Goal: Task Accomplishment & Management: Use online tool/utility

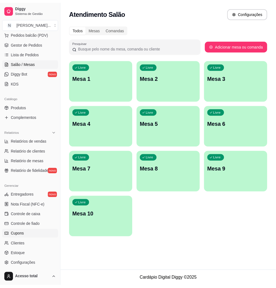
scroll to position [109, 0]
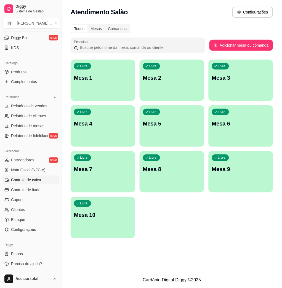
click at [33, 183] on link "Controle de caixa" at bounding box center [30, 180] width 57 height 9
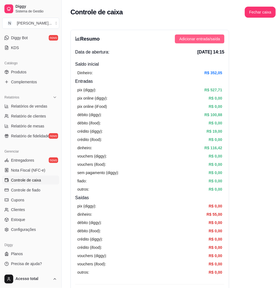
click at [204, 38] on span "Adicionar entrada/saída" at bounding box center [199, 39] width 41 height 6
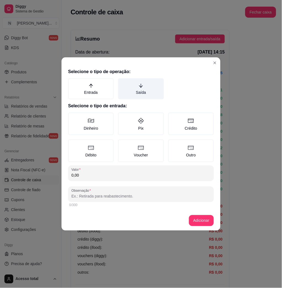
click at [149, 90] on label "Saída" at bounding box center [140, 88] width 45 height 21
click at [122, 82] on button "Saída" at bounding box center [120, 80] width 4 height 4
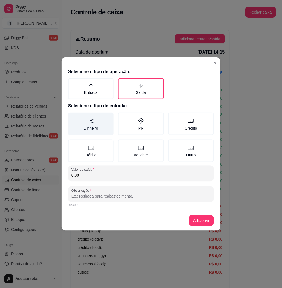
click at [93, 126] on label "Dinheiro" at bounding box center [90, 123] width 45 height 23
click at [72, 117] on button "Dinheiro" at bounding box center [70, 114] width 4 height 4
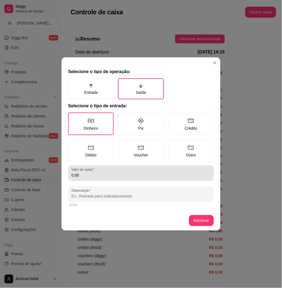
click at [99, 171] on div "0,00" at bounding box center [140, 173] width 139 height 11
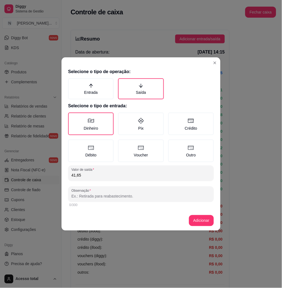
type input "41,65"
click at [100, 198] on div "Observação 0/300" at bounding box center [140, 197] width 145 height 22
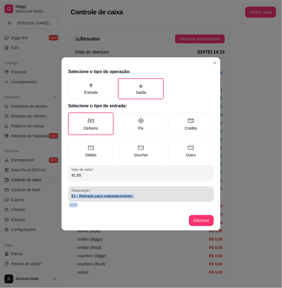
click at [101, 197] on input "Observação" at bounding box center [140, 196] width 139 height 6
click at [102, 196] on input "Observação" at bounding box center [140, 196] width 139 height 6
click at [142, 196] on input "Observação" at bounding box center [140, 196] width 139 height 6
click at [134, 196] on input "Observação" at bounding box center [140, 196] width 139 height 6
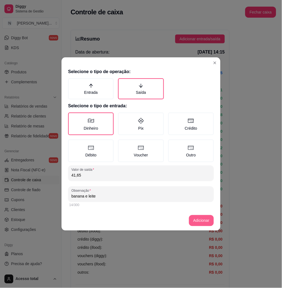
type input "banana e leite"
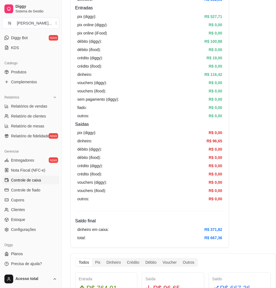
scroll to position [110, 0]
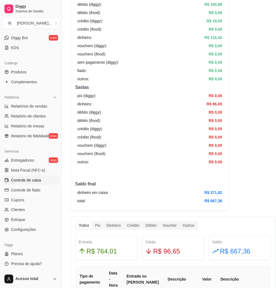
click at [45, 181] on link "Controle de caixa" at bounding box center [30, 180] width 57 height 9
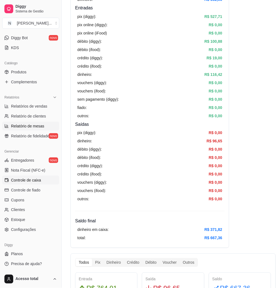
scroll to position [0, 0]
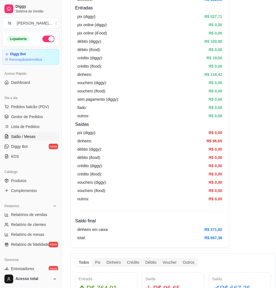
click at [36, 133] on link "Salão / Mesas" at bounding box center [30, 136] width 57 height 9
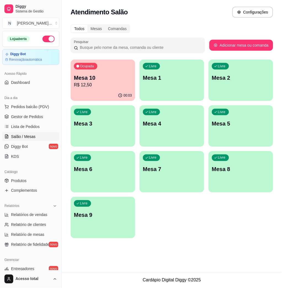
click at [99, 91] on div "00:03" at bounding box center [103, 95] width 64 height 11
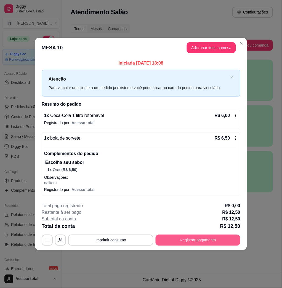
click at [172, 238] on button "Registrar pagamento" at bounding box center [197, 239] width 85 height 11
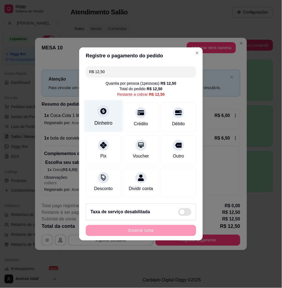
click at [110, 120] on div "Dinheiro" at bounding box center [103, 123] width 18 height 7
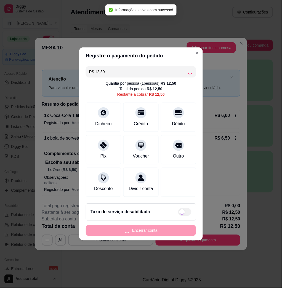
type input "R$ 0,00"
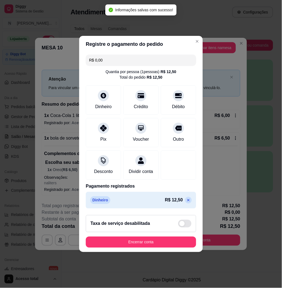
click at [141, 242] on button "Encerrar conta" at bounding box center [141, 241] width 110 height 11
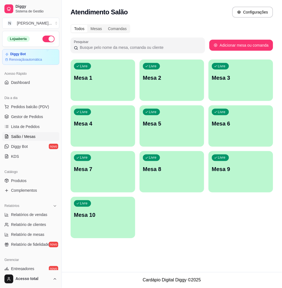
click at [103, 77] on p "Mesa 1" at bounding box center [103, 78] width 58 height 8
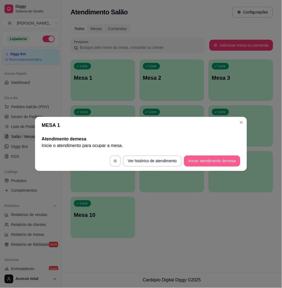
click at [206, 164] on button "Iniciar atendimento de mesa" at bounding box center [212, 160] width 56 height 11
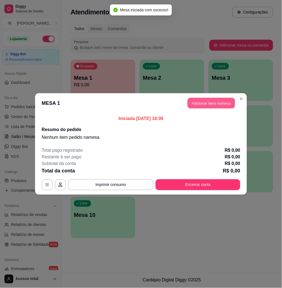
click at [207, 103] on button "Adicionar itens na mesa" at bounding box center [210, 103] width 47 height 11
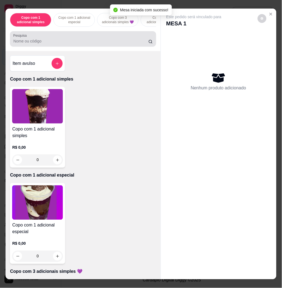
click at [82, 37] on div at bounding box center [82, 38] width 139 height 11
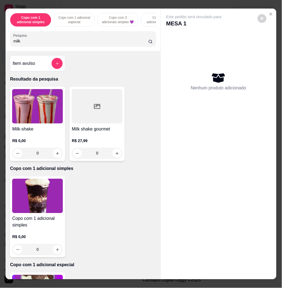
type input "milk"
click at [45, 128] on h4 "Milk-shake" at bounding box center [37, 129] width 51 height 7
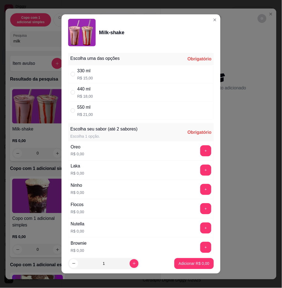
scroll to position [110, 0]
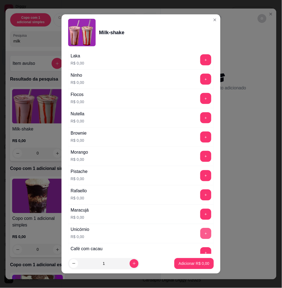
click at [200, 232] on button "+" at bounding box center [205, 233] width 11 height 11
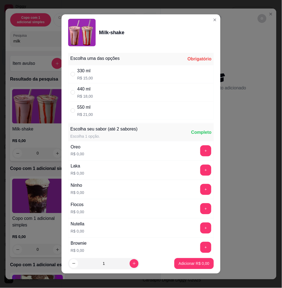
click at [128, 77] on div "330 ml R$ 15,00" at bounding box center [140, 74] width 145 height 18
radio input "true"
click at [177, 265] on p "Adicionar R$ 15,00" at bounding box center [192, 264] width 33 height 6
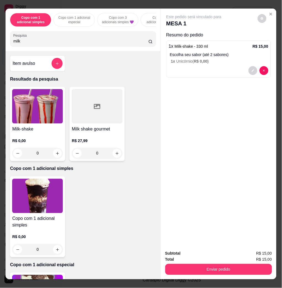
click at [26, 114] on img at bounding box center [37, 106] width 51 height 34
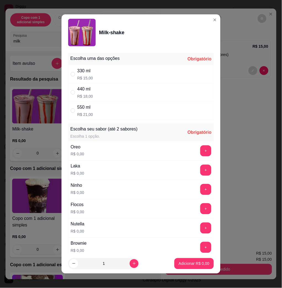
click at [102, 74] on div "330 ml R$ 15,00" at bounding box center [140, 74] width 145 height 18
radio input "true"
click at [200, 169] on button "+" at bounding box center [205, 169] width 11 height 11
click at [193, 262] on p "Adicionar R$ 15,00" at bounding box center [193, 263] width 32 height 5
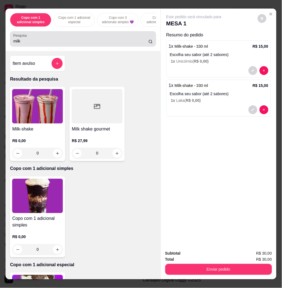
click at [70, 39] on div "milk" at bounding box center [82, 38] width 139 height 11
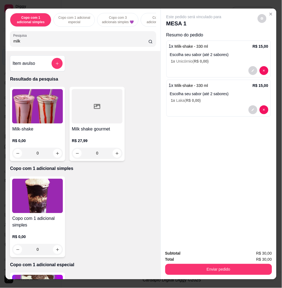
click at [70, 39] on div "milk" at bounding box center [82, 38] width 139 height 11
type input "m"
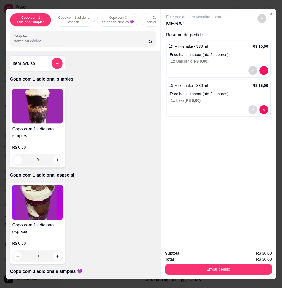
click at [251, 108] on icon "decrease-product-quantity" at bounding box center [252, 109] width 3 height 3
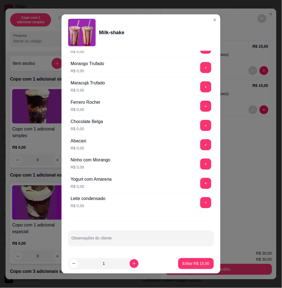
scroll to position [3, 0]
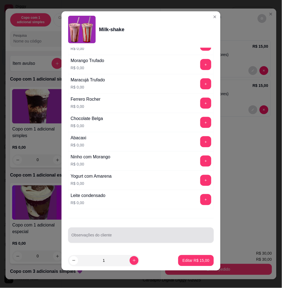
click at [110, 232] on div at bounding box center [140, 235] width 139 height 11
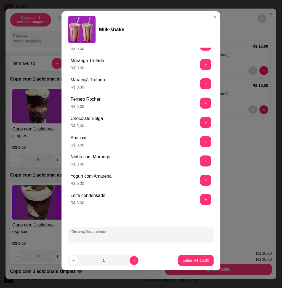
click at [84, 238] on input "Observações do cliente" at bounding box center [140, 237] width 139 height 6
type input "tomar"
click at [183, 258] on p "Editar R$ 15,00" at bounding box center [196, 260] width 26 height 5
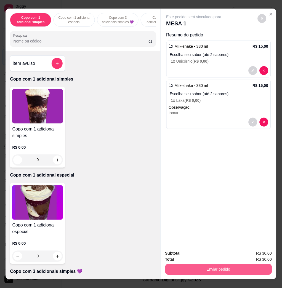
click at [200, 264] on button "Enviar pedido" at bounding box center [218, 269] width 107 height 11
click at [191, 249] on button "Não registrar e enviar pedido" at bounding box center [199, 253] width 57 height 10
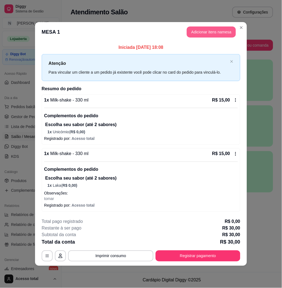
click at [202, 30] on button "Adicionar itens na mesa" at bounding box center [211, 31] width 49 height 11
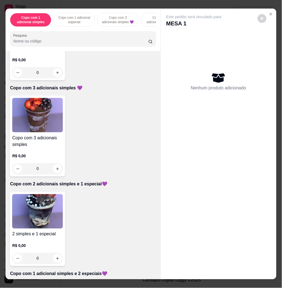
scroll to position [257, 0]
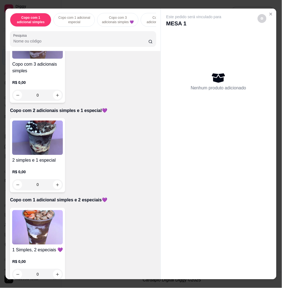
click at [37, 236] on img at bounding box center [37, 227] width 51 height 34
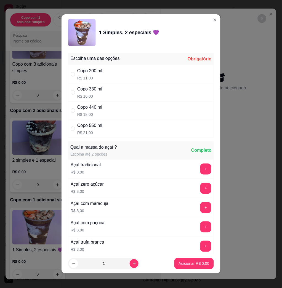
click at [100, 88] on div "Copo 330 ml R$ 16,00" at bounding box center [140, 92] width 145 height 18
radio input "true"
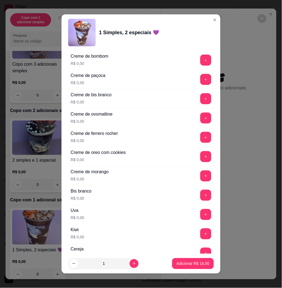
scroll to position [661, 0]
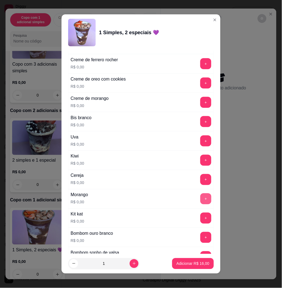
click at [200, 201] on button "+" at bounding box center [205, 198] width 11 height 11
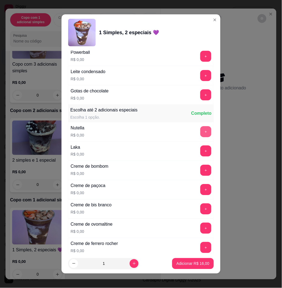
click at [200, 133] on button "+" at bounding box center [205, 131] width 11 height 11
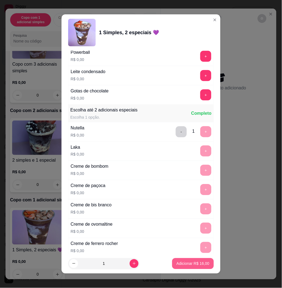
click at [179, 263] on p "Adicionar R$ 16,00" at bounding box center [192, 264] width 33 height 6
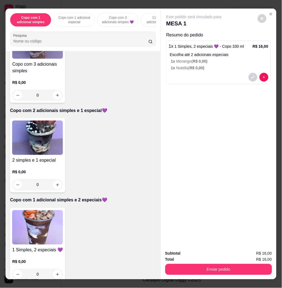
click at [28, 219] on img at bounding box center [37, 227] width 51 height 34
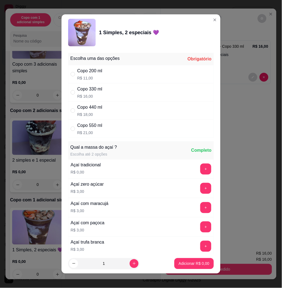
click at [111, 90] on div "Copo 330 ml R$ 16,00" at bounding box center [140, 92] width 145 height 18
radio input "true"
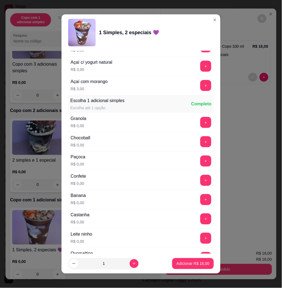
scroll to position [294, 0]
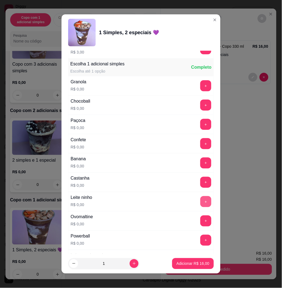
click at [200, 201] on button "+" at bounding box center [205, 201] width 11 height 11
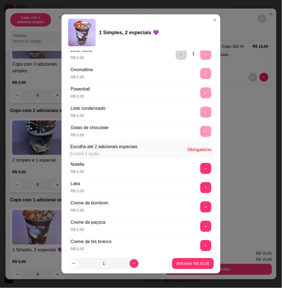
scroll to position [514, 0]
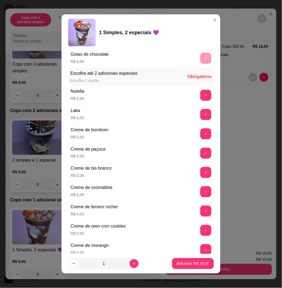
click at [200, 96] on button "+" at bounding box center [205, 95] width 11 height 11
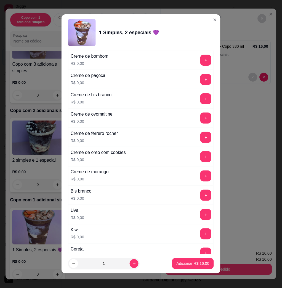
scroll to position [624, 0]
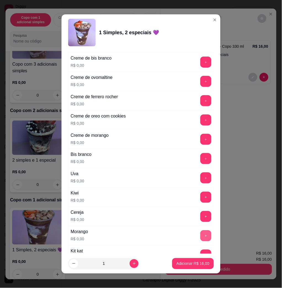
click at [200, 234] on button "+" at bounding box center [205, 235] width 11 height 11
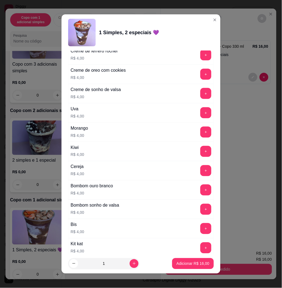
scroll to position [1353, 0]
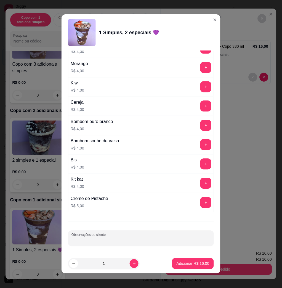
click at [121, 238] on input "Observações do cliente" at bounding box center [140, 241] width 139 height 6
type input "COMER"
click at [191, 260] on button "Adicionar R$ 16,00" at bounding box center [193, 263] width 42 height 11
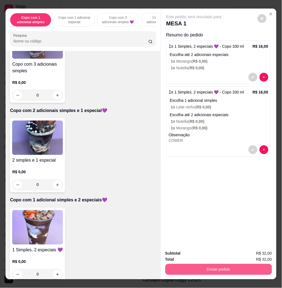
click at [195, 266] on button "Enviar pedido" at bounding box center [218, 269] width 107 height 11
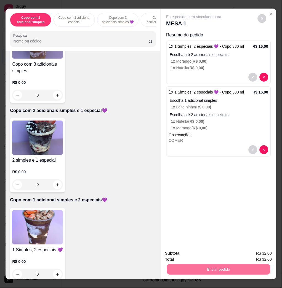
click at [191, 251] on button "Não registrar e enviar pedido" at bounding box center [199, 253] width 57 height 10
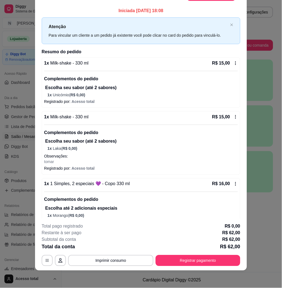
scroll to position [114, 0]
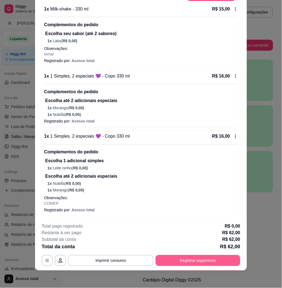
click at [187, 256] on button "Registrar pagamento" at bounding box center [197, 260] width 85 height 11
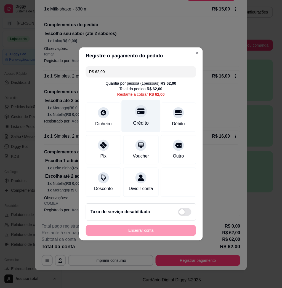
click at [143, 120] on div "Crédito" at bounding box center [141, 123] width 16 height 7
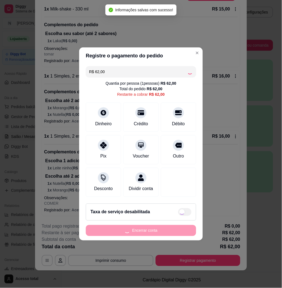
type input "R$ 0,00"
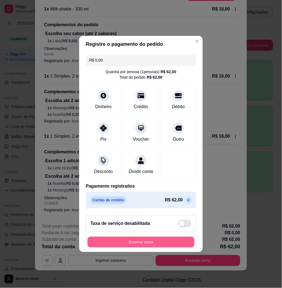
click at [138, 244] on button "Encerrar conta" at bounding box center [140, 242] width 107 height 11
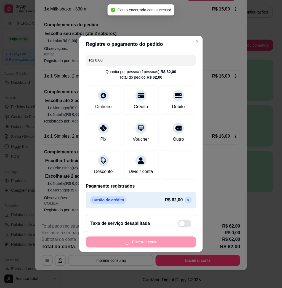
scroll to position [0, 0]
